Goal: Task Accomplishment & Management: Use online tool/utility

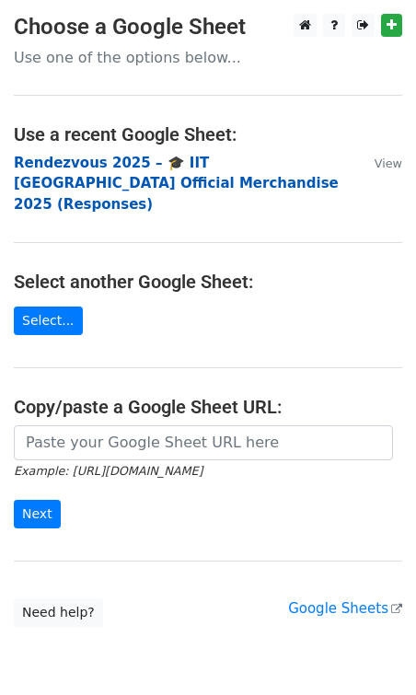
click at [114, 167] on strong "Rendezvous 2025 – 🎓 IIT [GEOGRAPHIC_DATA] Official Merchandise 2025 (Responses)" at bounding box center [176, 184] width 325 height 58
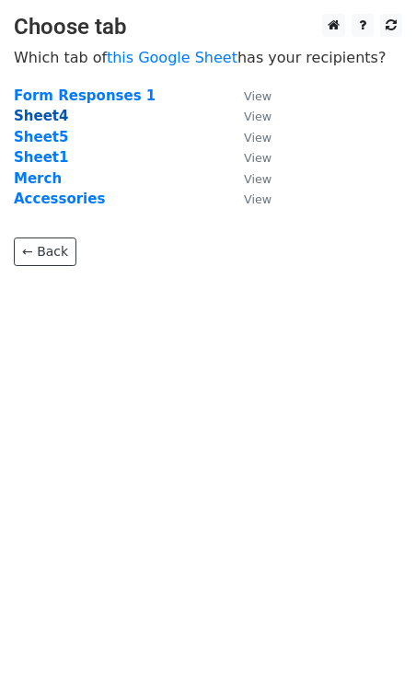
click at [47, 113] on strong "Sheet4" at bounding box center [41, 116] width 54 height 17
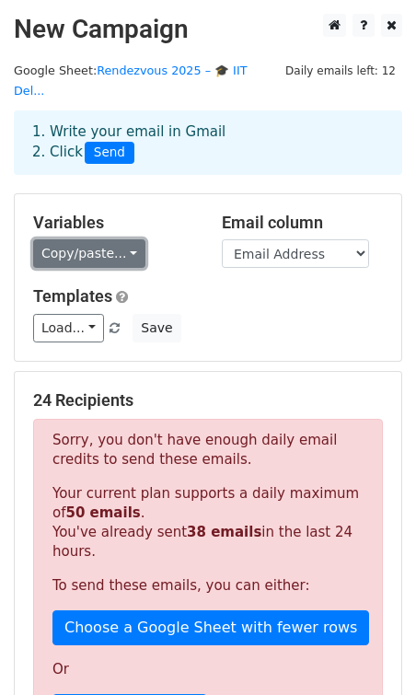
click at [103, 239] on link "Copy/paste..." at bounding box center [89, 253] width 112 height 29
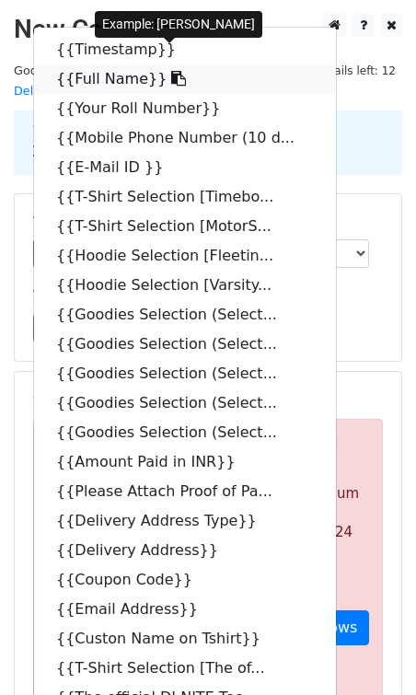
click at [171, 71] on icon at bounding box center [178, 78] width 15 height 15
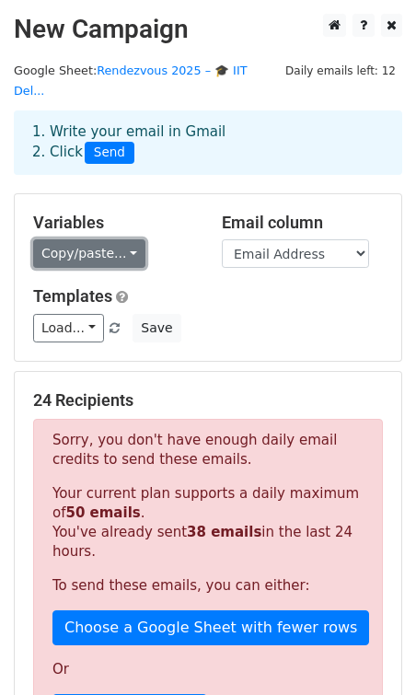
click at [59, 239] on link "Copy/paste..." at bounding box center [89, 253] width 112 height 29
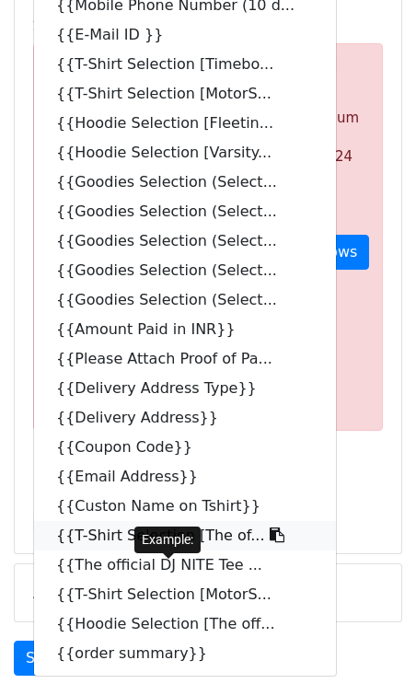
scroll to position [387, 0]
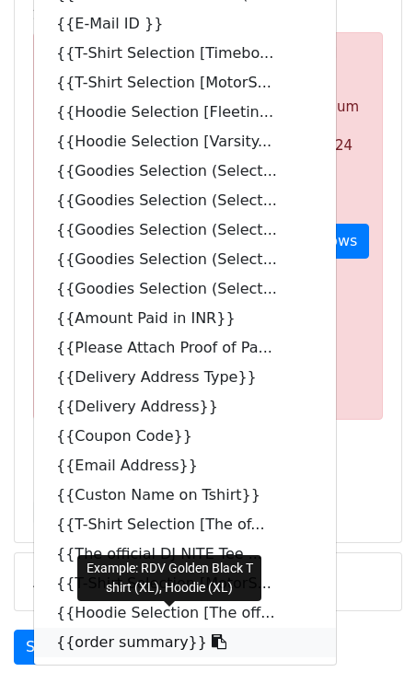
click at [212, 635] on icon at bounding box center [219, 642] width 15 height 15
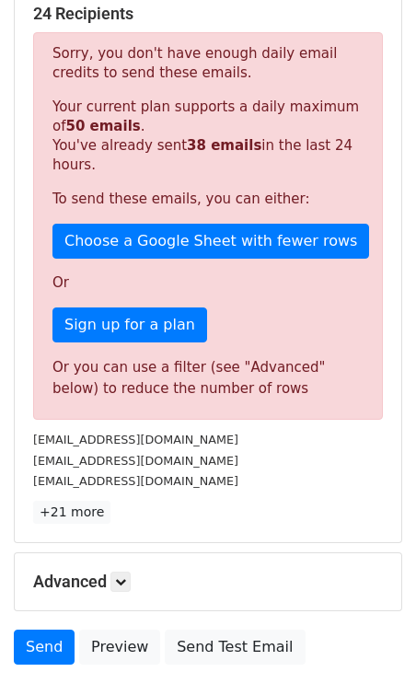
scroll to position [0, 0]
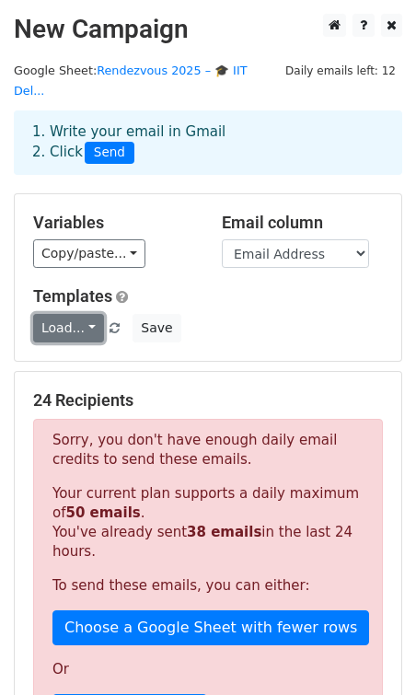
click at [87, 314] on link "Load..." at bounding box center [68, 328] width 71 height 29
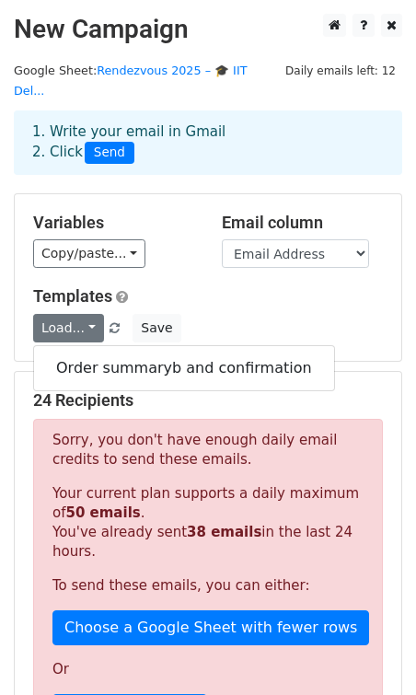
click at [217, 263] on div "Variables Copy/paste... {{Timestamp}} {{Full Name}} {{Your Roll Number}} {{Mobi…" at bounding box center [208, 277] width 387 height 167
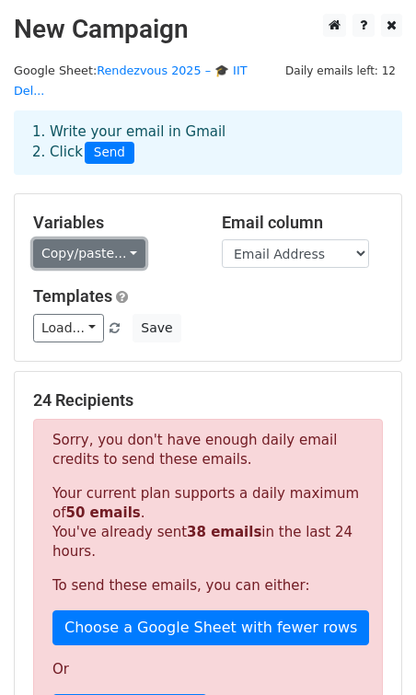
click at [111, 239] on link "Copy/paste..." at bounding box center [89, 253] width 112 height 29
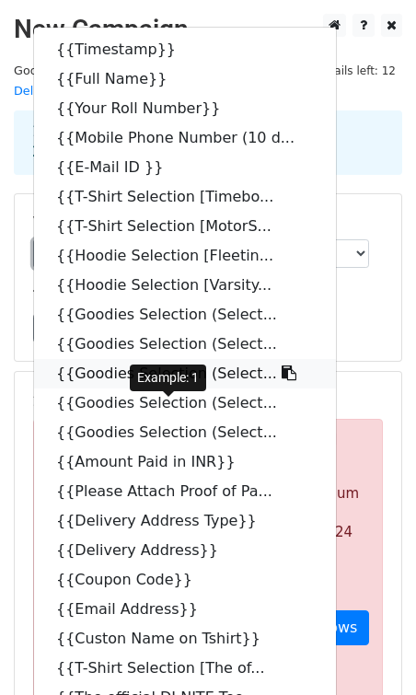
scroll to position [492, 0]
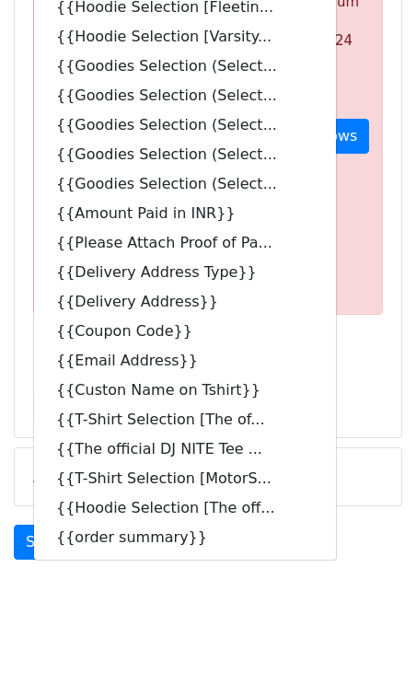
click at [185, 589] on body "New Campaign Daily emails left: 12 Google Sheet: Rendezvous 2025 – 🎓 IIT Del...…" at bounding box center [208, 82] width 416 height 1121
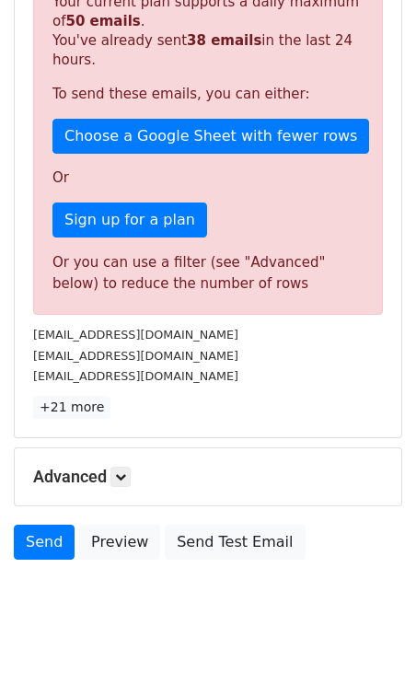
scroll to position [0, 0]
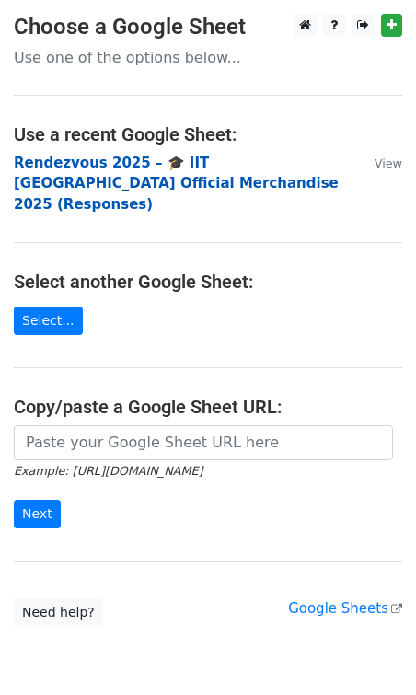
click at [104, 163] on strong "Rendezvous 2025 – 🎓 IIT [GEOGRAPHIC_DATA] Official Merchandise 2025 (Responses)" at bounding box center [176, 184] width 325 height 58
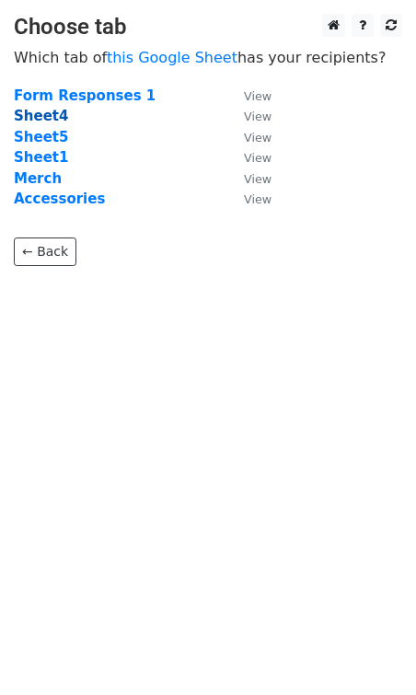
click at [46, 117] on strong "Sheet4" at bounding box center [41, 116] width 54 height 17
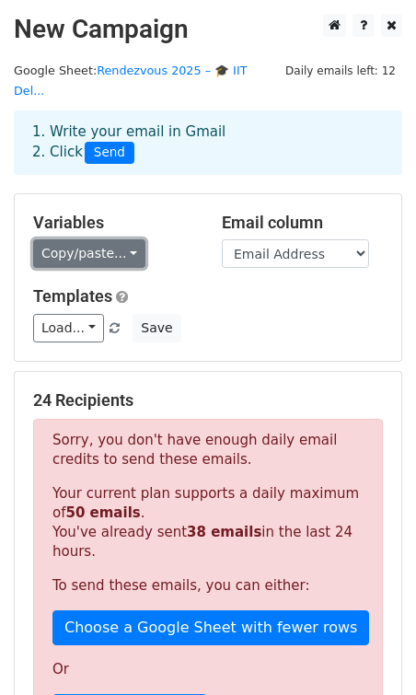
click at [101, 239] on link "Copy/paste..." at bounding box center [89, 253] width 112 height 29
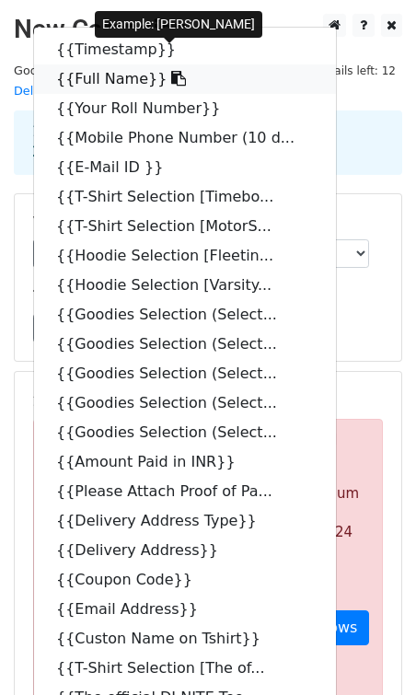
click at [171, 71] on icon at bounding box center [178, 78] width 15 height 15
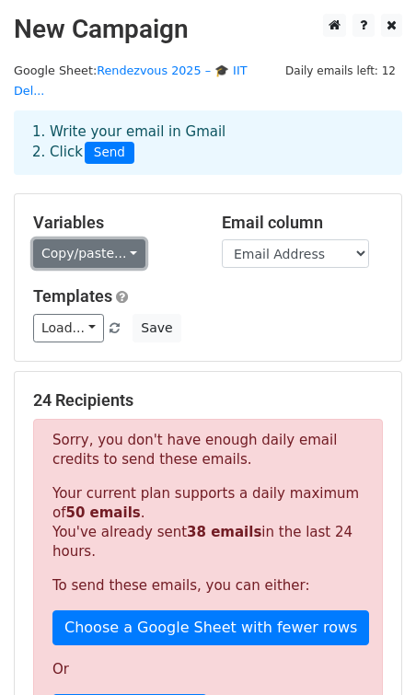
click at [83, 239] on link "Copy/paste..." at bounding box center [89, 253] width 112 height 29
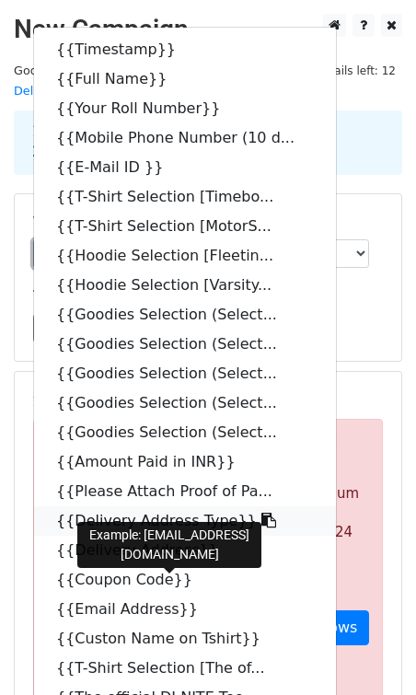
scroll to position [492, 0]
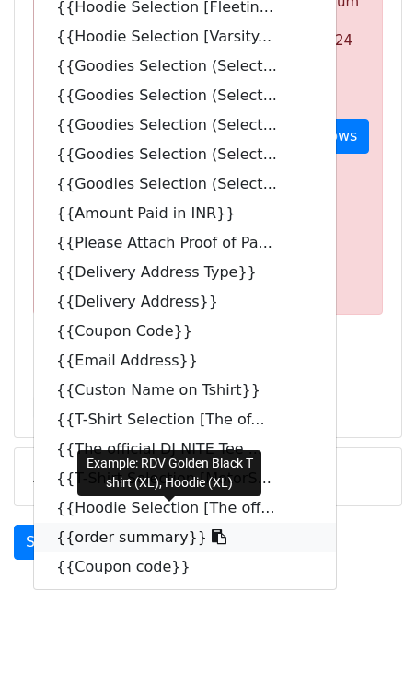
click at [212, 530] on icon at bounding box center [219, 537] width 15 height 15
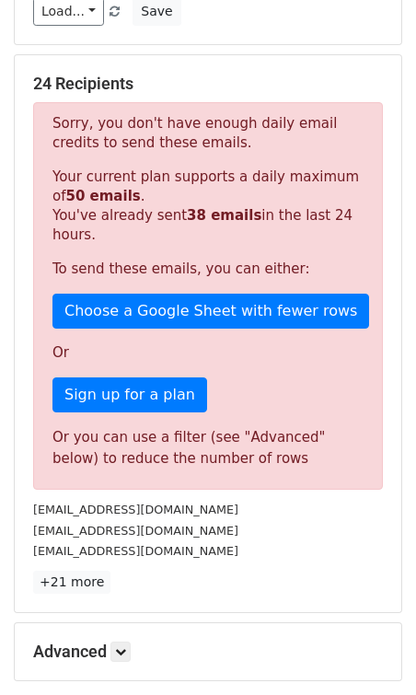
scroll to position [0, 0]
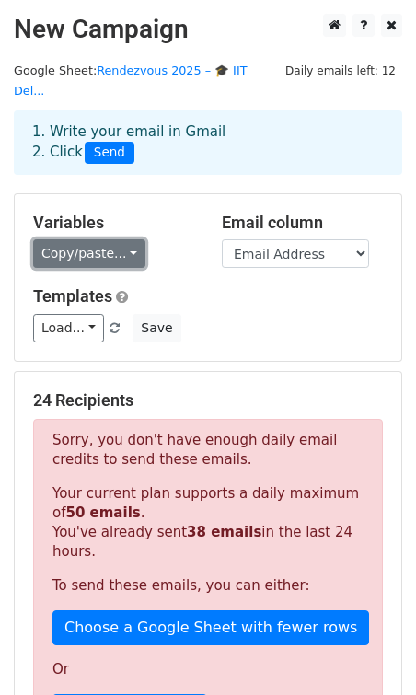
click at [113, 239] on link "Copy/paste..." at bounding box center [89, 253] width 112 height 29
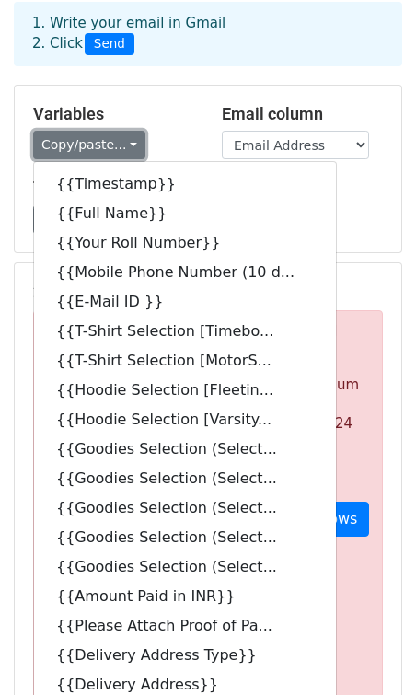
scroll to position [492, 0]
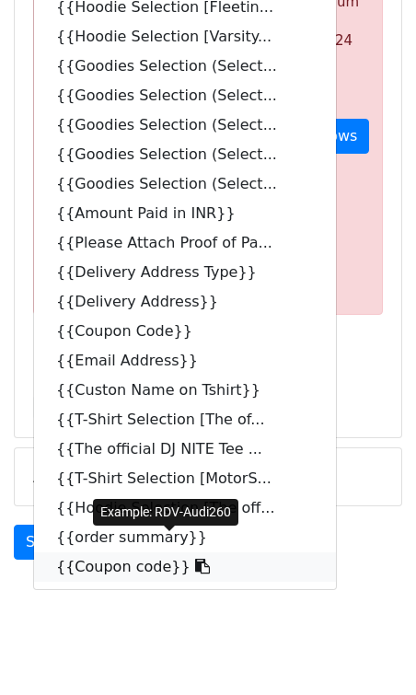
click at [195, 559] on icon at bounding box center [202, 566] width 15 height 15
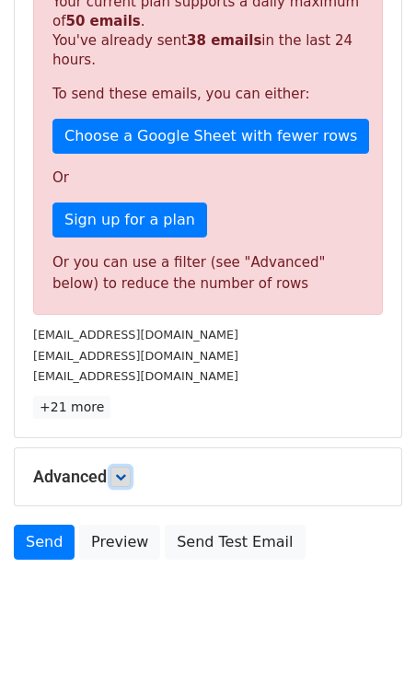
click at [125, 472] on icon at bounding box center [120, 477] width 11 height 11
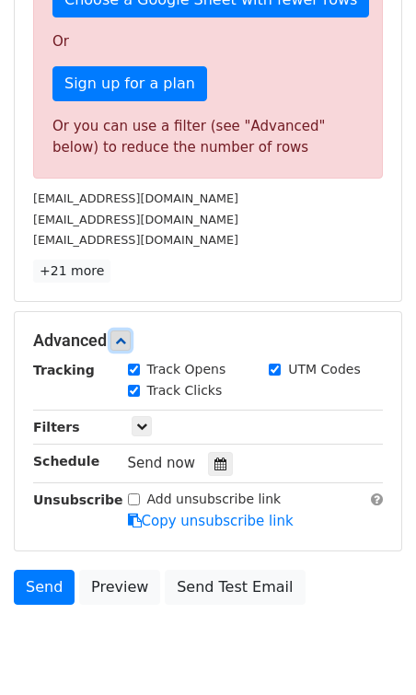
scroll to position [672, 0]
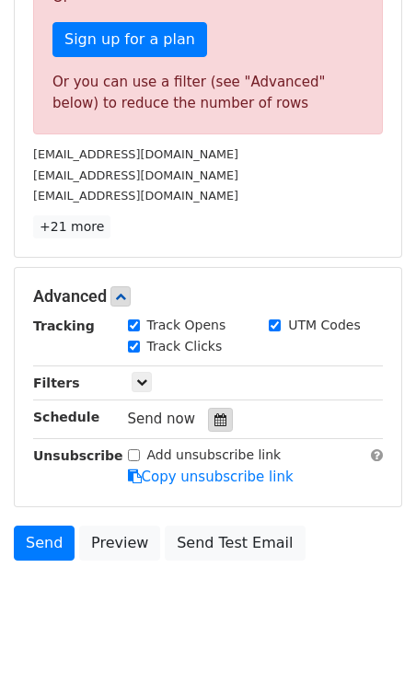
click at [215, 414] on icon at bounding box center [221, 420] width 12 height 13
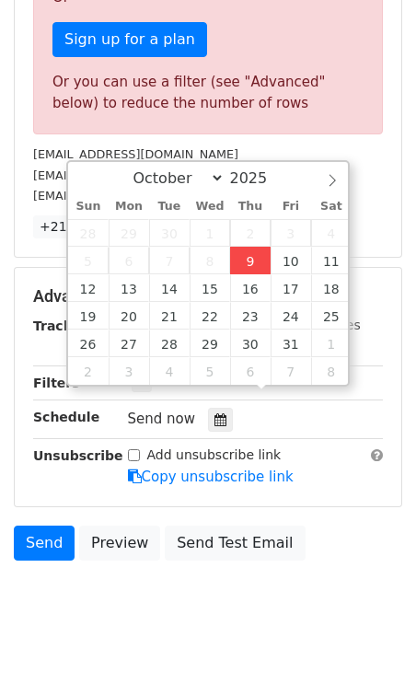
type input "2025-10-09 16:13"
type input "04"
type input "13"
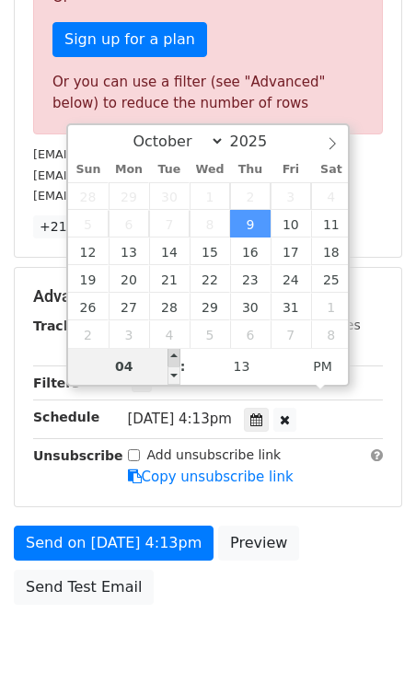
type input "2025-10-09 17:13"
type input "05"
click at [176, 355] on span at bounding box center [174, 357] width 13 height 18
type input "2025-10-09 18:13"
type input "06"
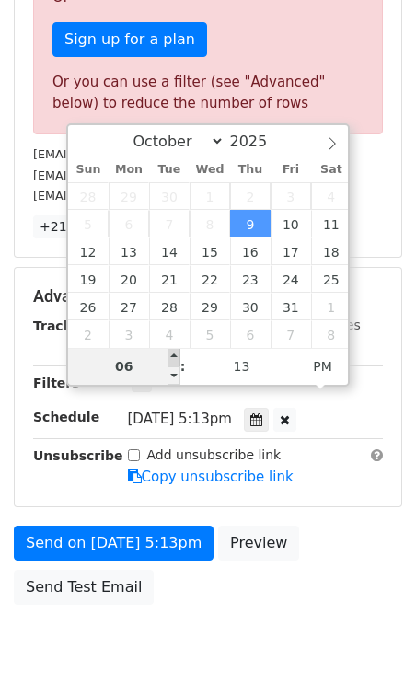
click at [175, 356] on span at bounding box center [174, 357] width 13 height 18
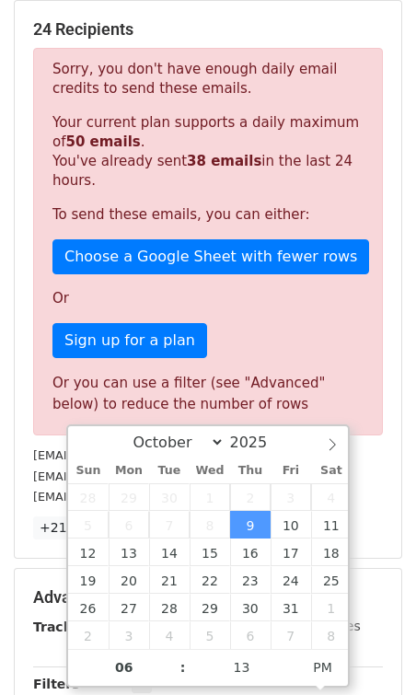
scroll to position [717, 0]
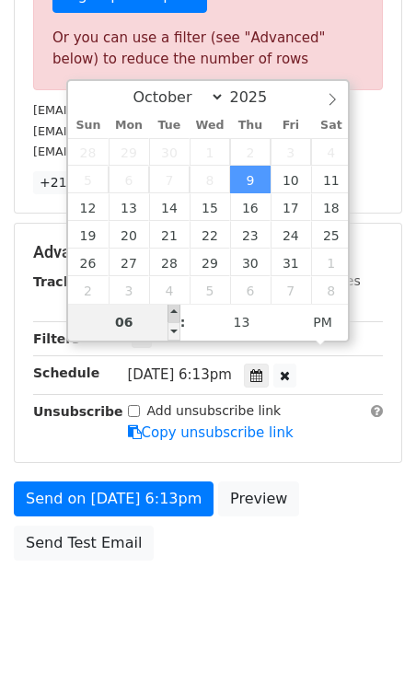
type input "2025-10-09 19:13"
type input "07"
click at [174, 316] on span at bounding box center [174, 313] width 13 height 18
type input "2025-10-09 20:13"
type input "08"
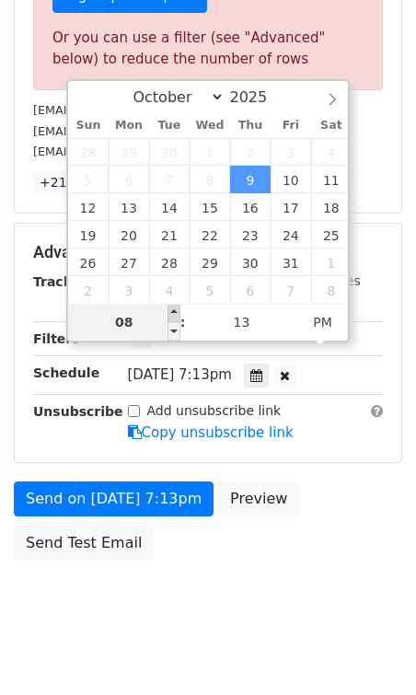
click at [174, 316] on span at bounding box center [174, 313] width 13 height 18
type input "2025-10-09 21:13"
type input "09"
click at [174, 316] on span at bounding box center [174, 313] width 13 height 18
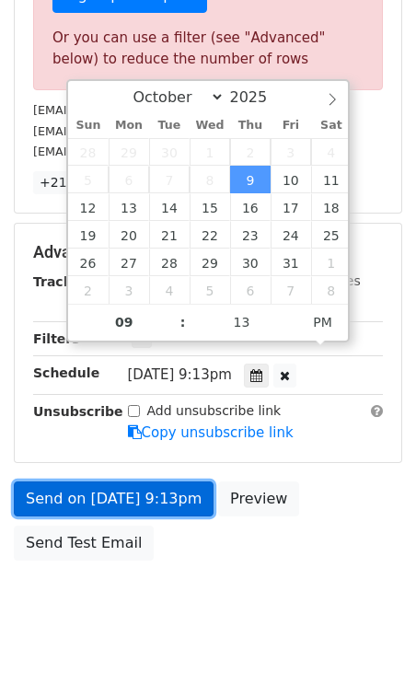
click at [111, 482] on link "Send on Oct 9 at 9:13pm" at bounding box center [114, 499] width 200 height 35
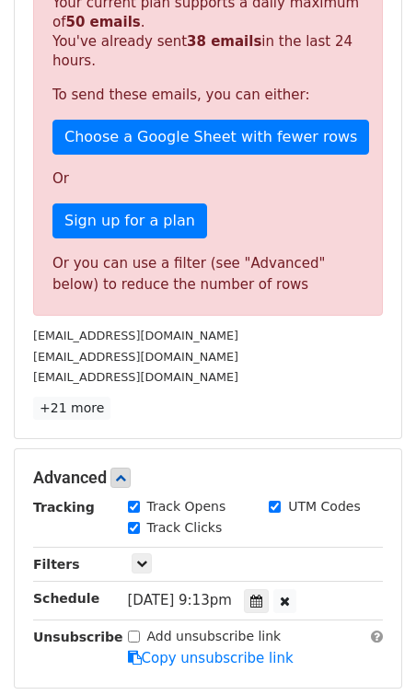
scroll to position [493, 0]
